Goal: Book appointment/travel/reservation

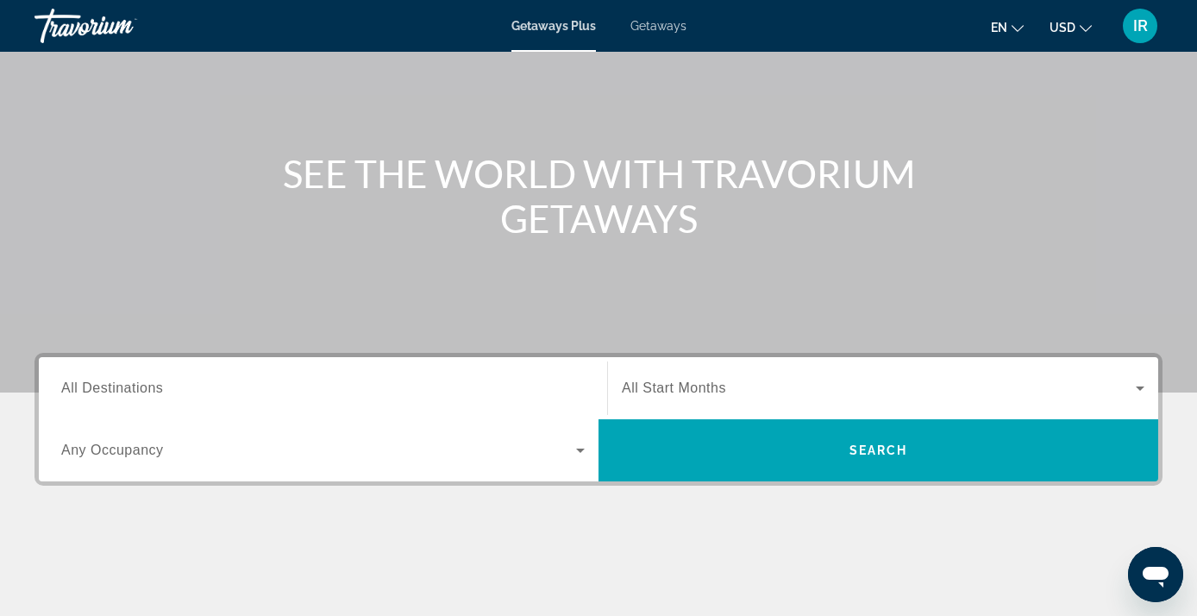
scroll to position [130, 0]
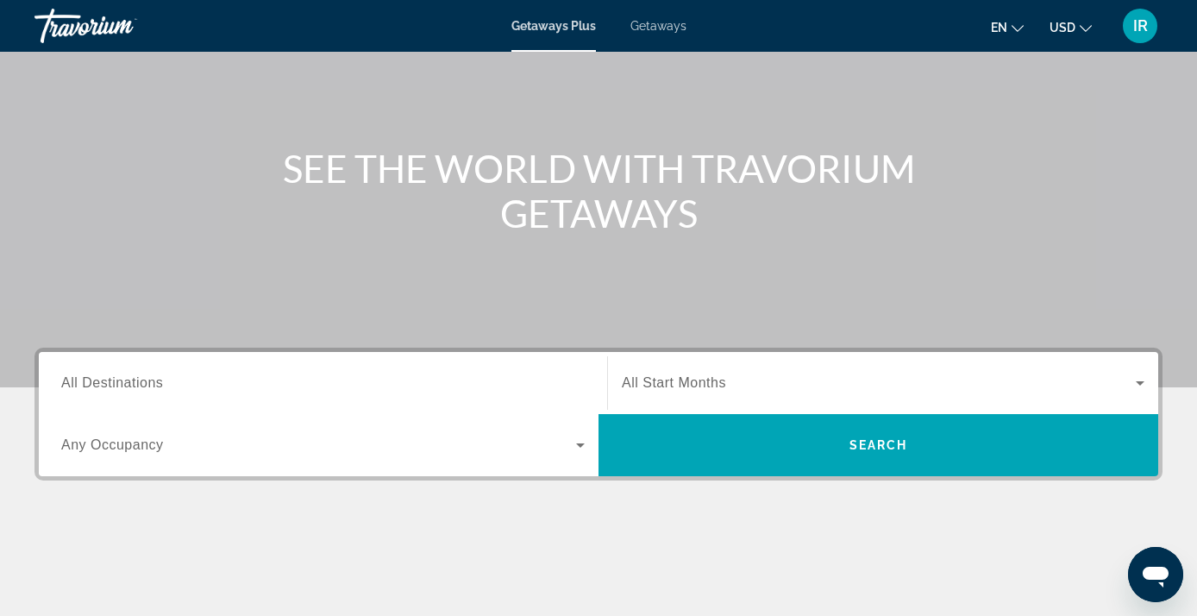
click at [91, 379] on span "All Destinations" at bounding box center [112, 382] width 102 height 15
click at [91, 379] on input "Destination All Destinations" at bounding box center [322, 383] width 523 height 21
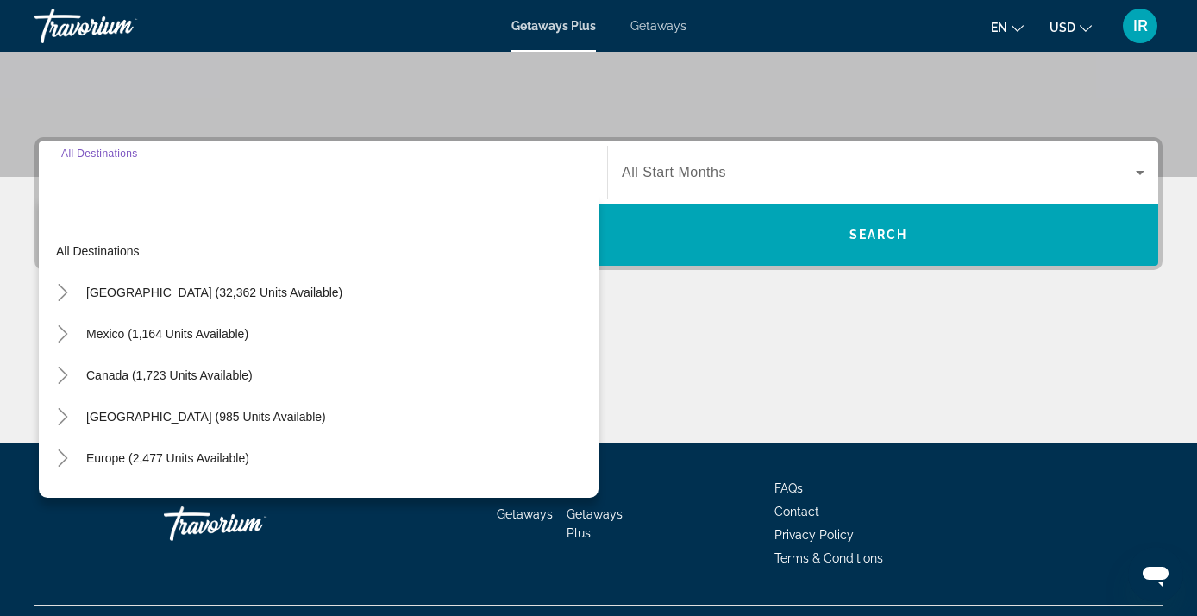
scroll to position [378, 0]
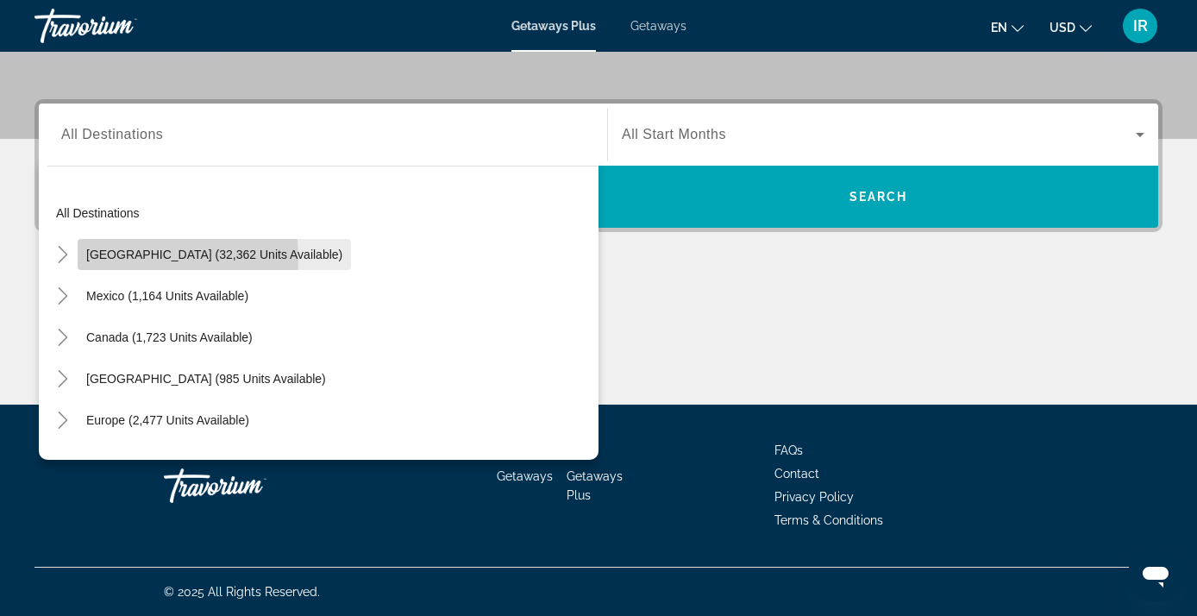
click at [130, 258] on span "[GEOGRAPHIC_DATA] (32,362 units available)" at bounding box center [214, 254] width 256 height 14
type input "**********"
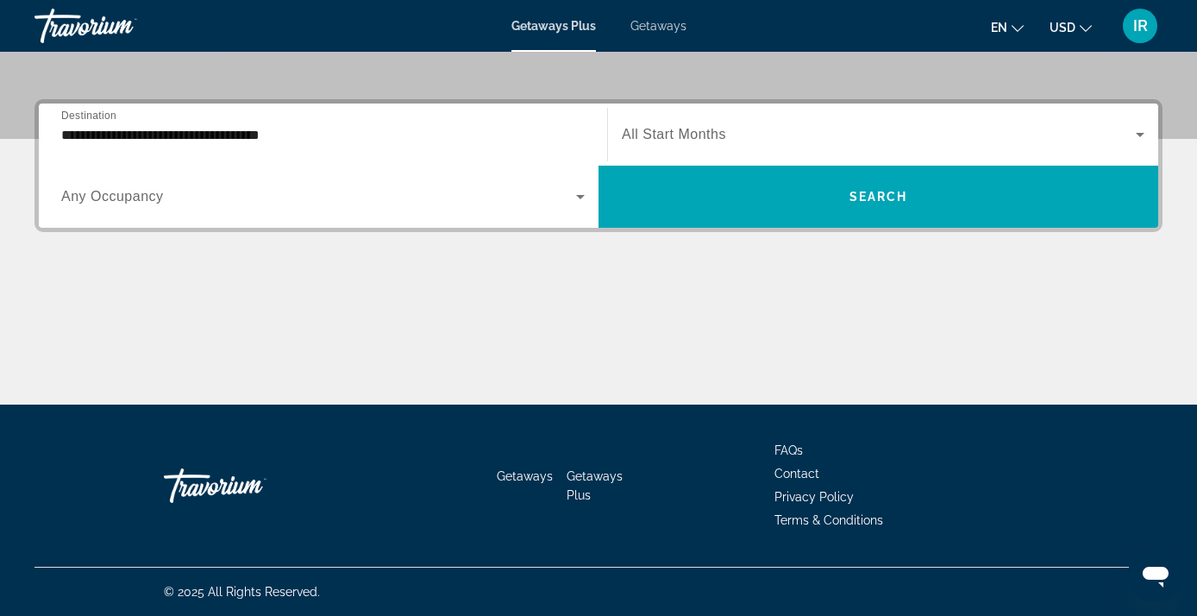
click at [652, 134] on span "All Start Months" at bounding box center [674, 134] width 104 height 15
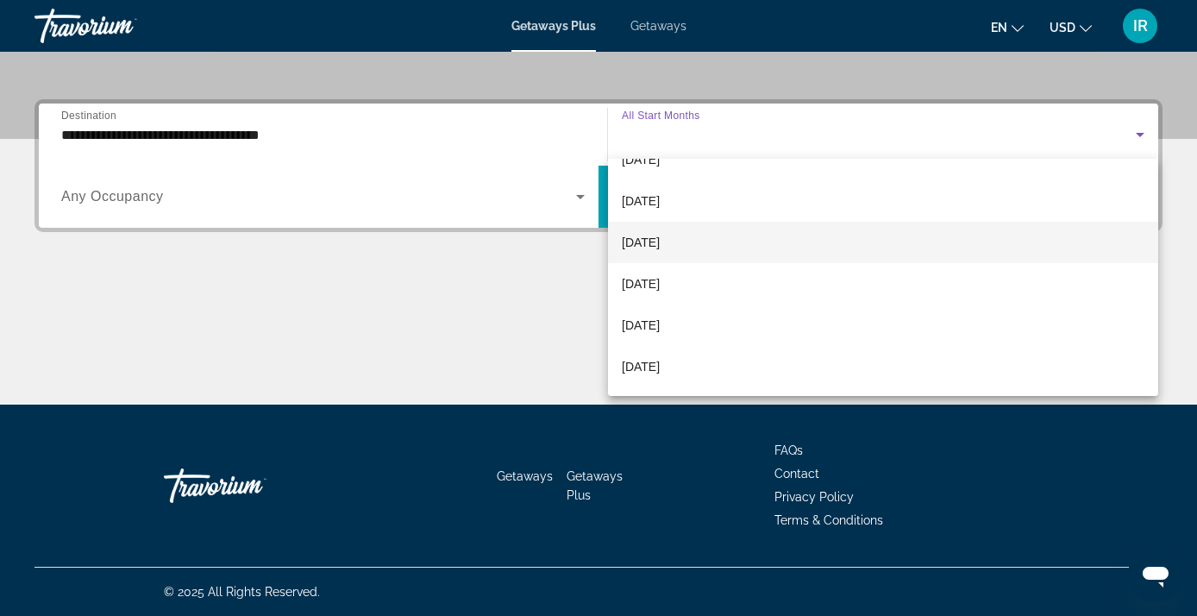
scroll to position [73, 0]
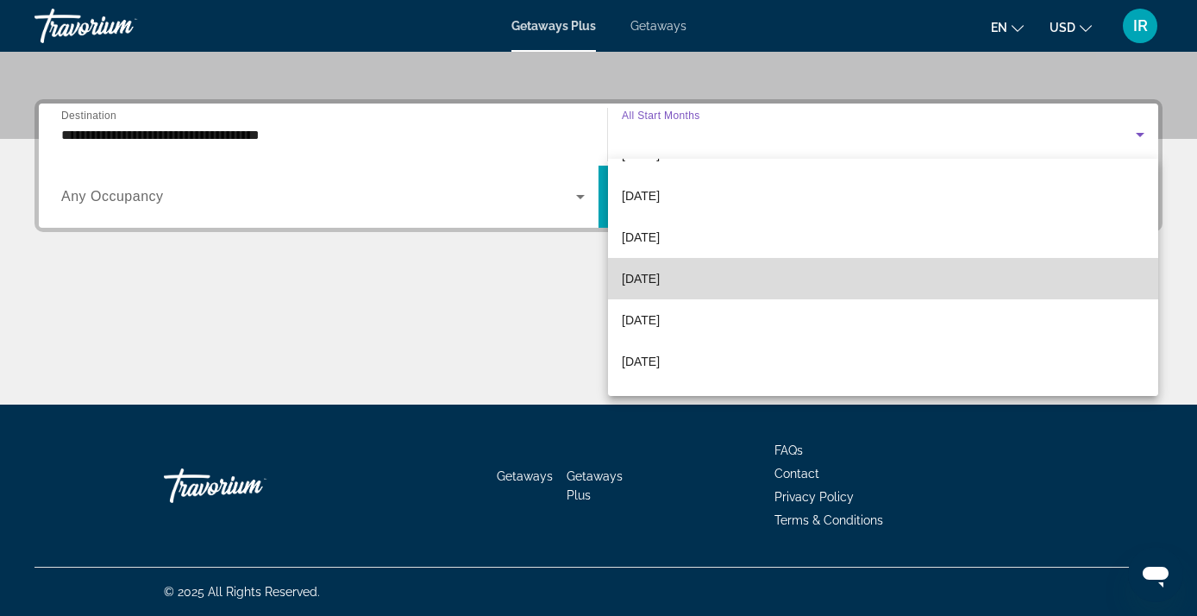
click at [650, 275] on span "[DATE]" at bounding box center [641, 278] width 38 height 21
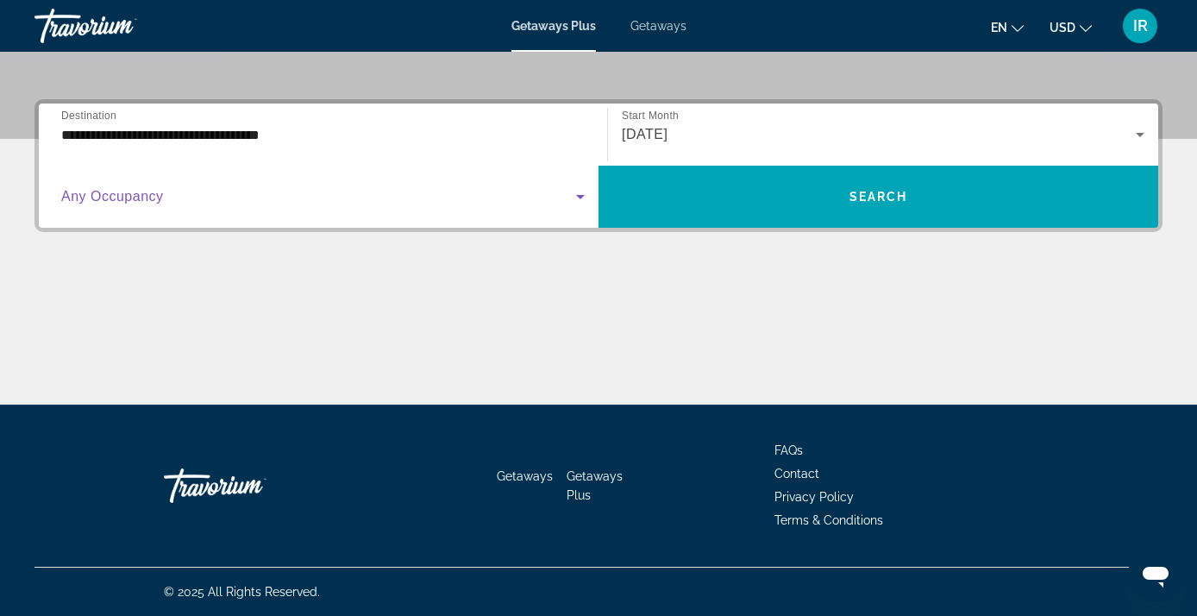
click at [579, 195] on icon "Search widget" at bounding box center [580, 196] width 21 height 21
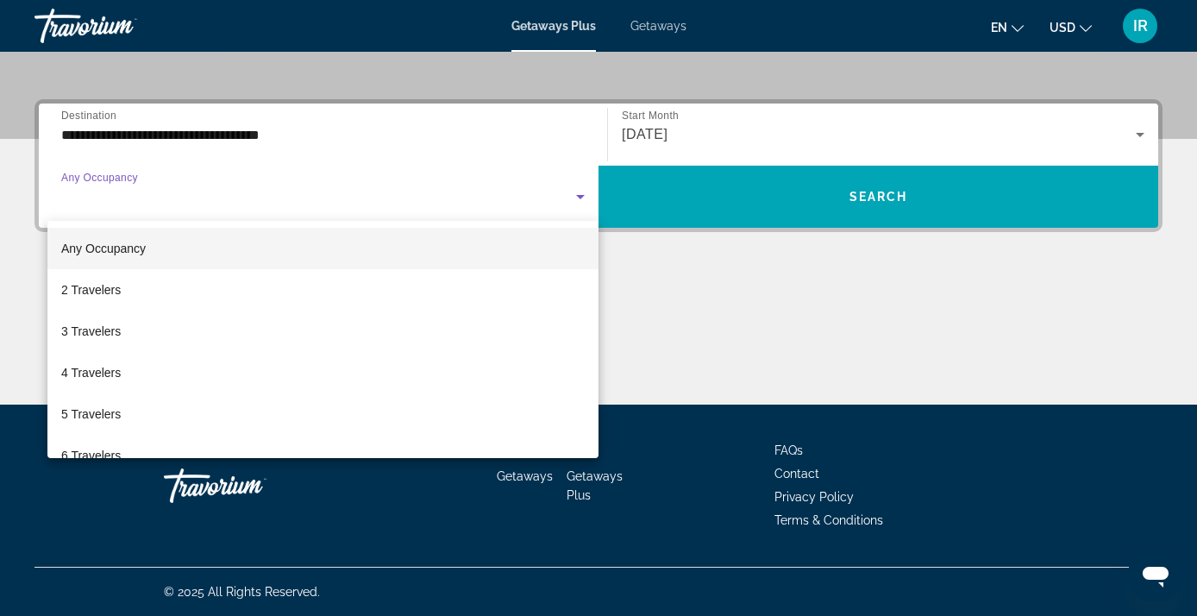
click at [579, 195] on div at bounding box center [598, 308] width 1197 height 616
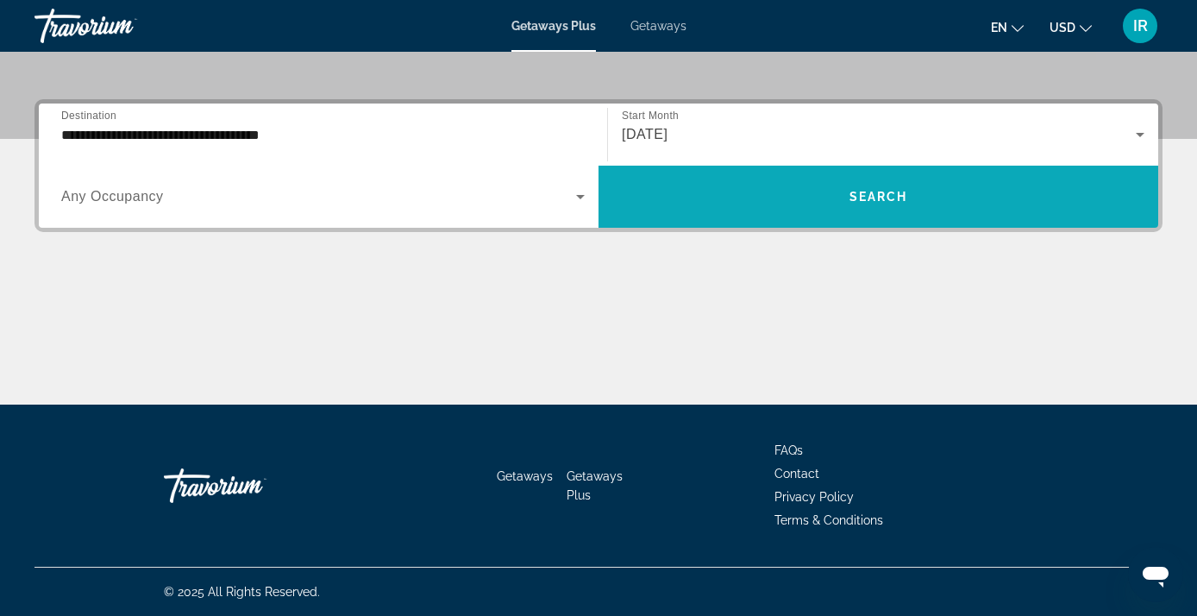
click at [898, 185] on span "Search widget" at bounding box center [878, 196] width 560 height 41
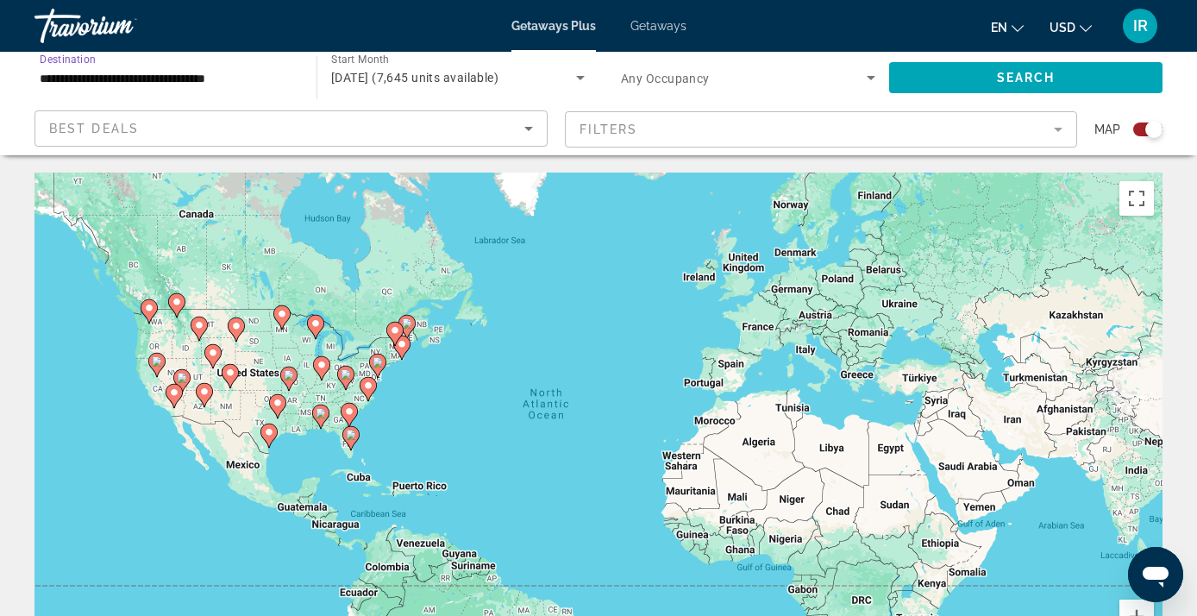
click at [200, 78] on input "**********" at bounding box center [167, 78] width 254 height 21
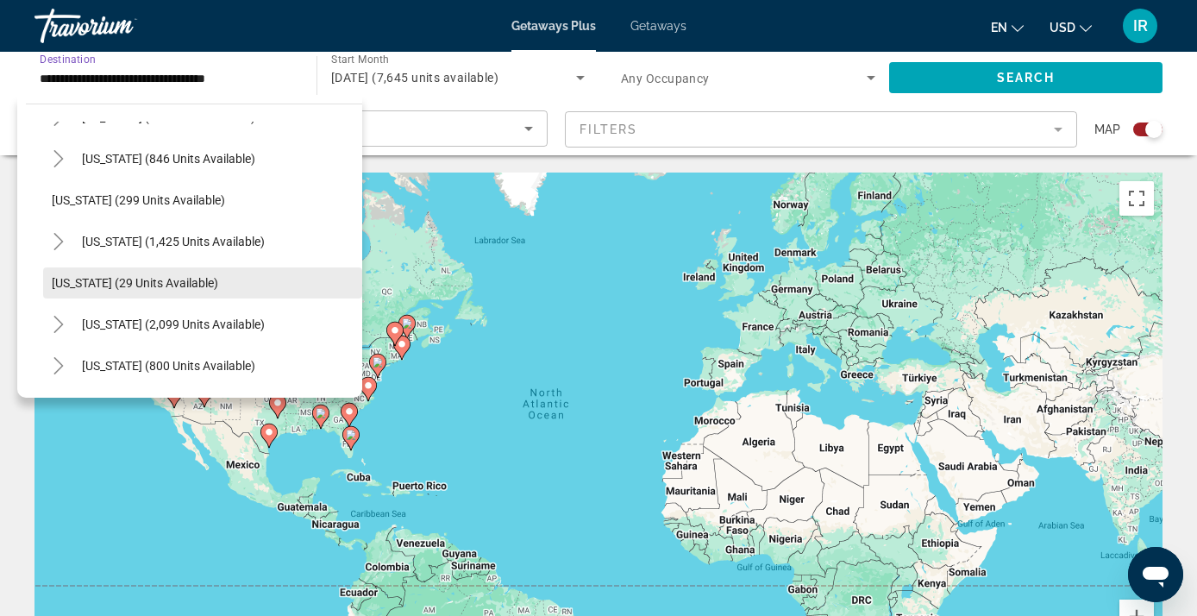
scroll to position [1170, 0]
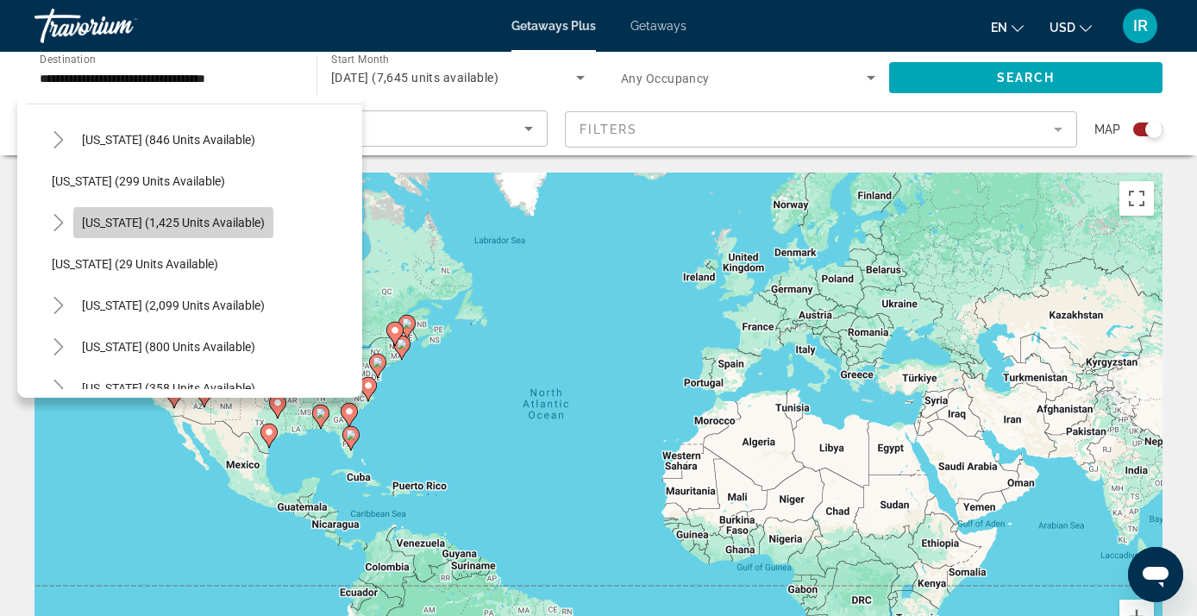
click at [81, 218] on span "Search widget" at bounding box center [173, 222] width 200 height 41
type input "**********"
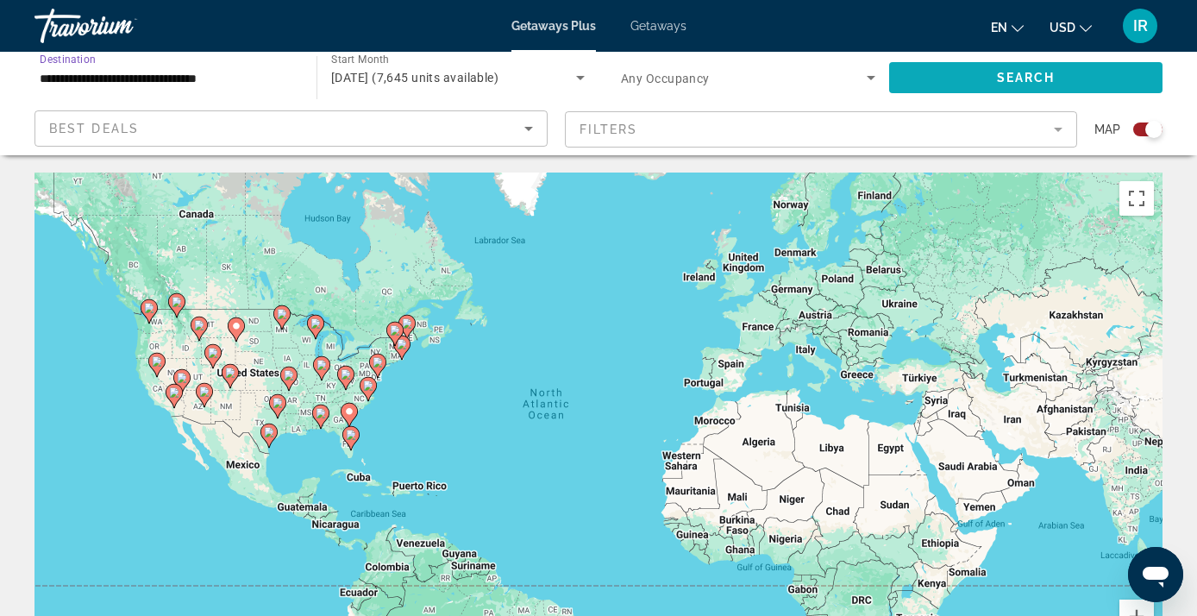
click at [979, 75] on span "Search widget" at bounding box center [1025, 77] width 273 height 41
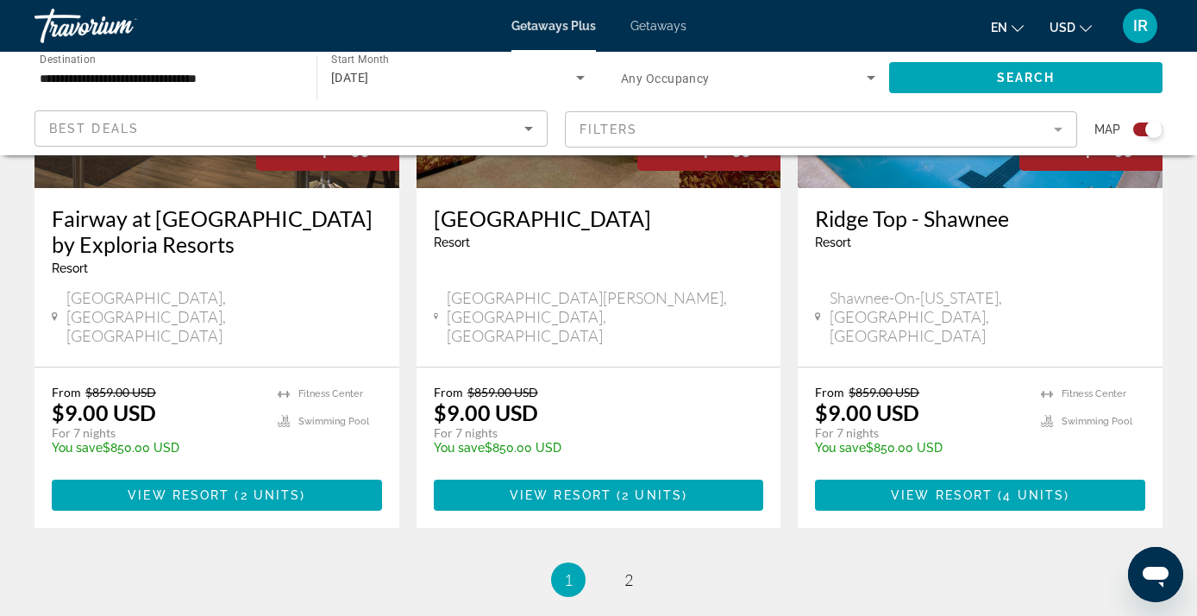
scroll to position [2830, 0]
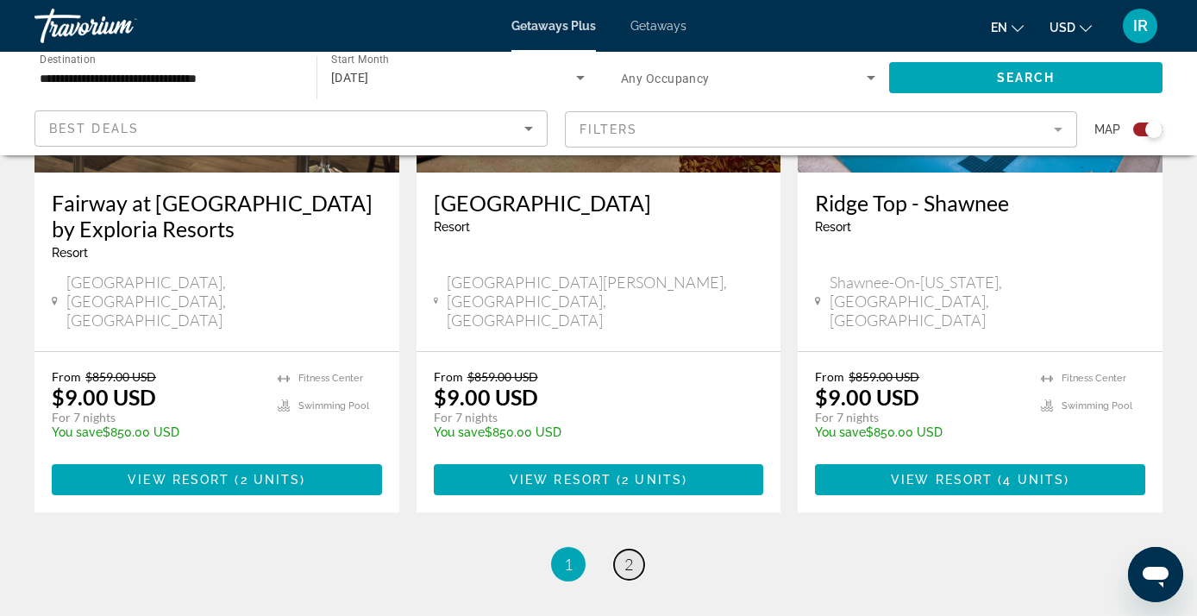
click at [629, 554] on span "2" at bounding box center [628, 563] width 9 height 19
